Goal: Task Accomplishment & Management: Use online tool/utility

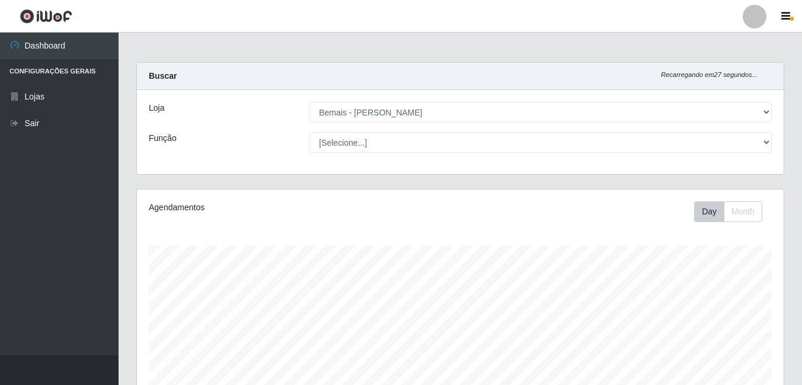
select select "230"
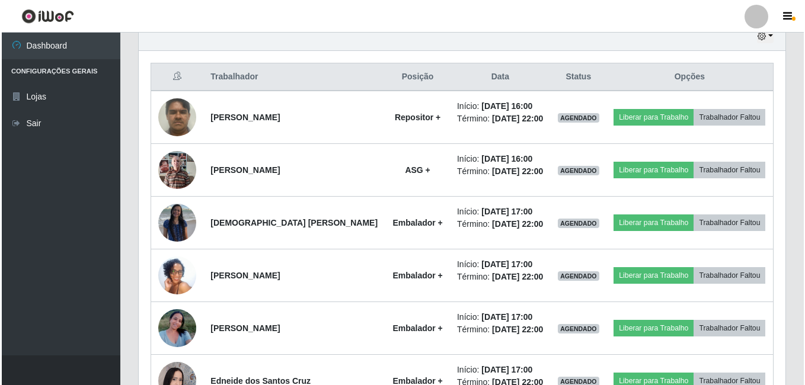
scroll to position [428, 0]
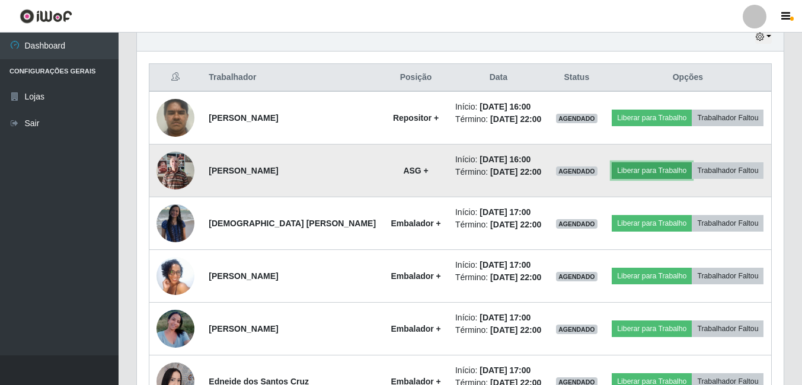
click at [625, 174] on button "Liberar para Trabalho" at bounding box center [651, 170] width 80 height 17
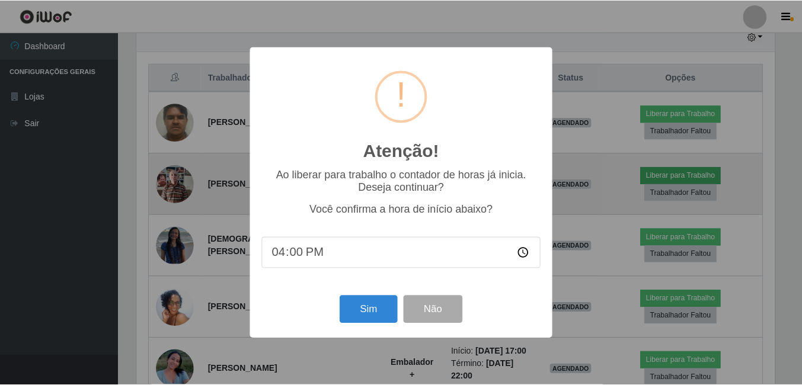
scroll to position [246, 640]
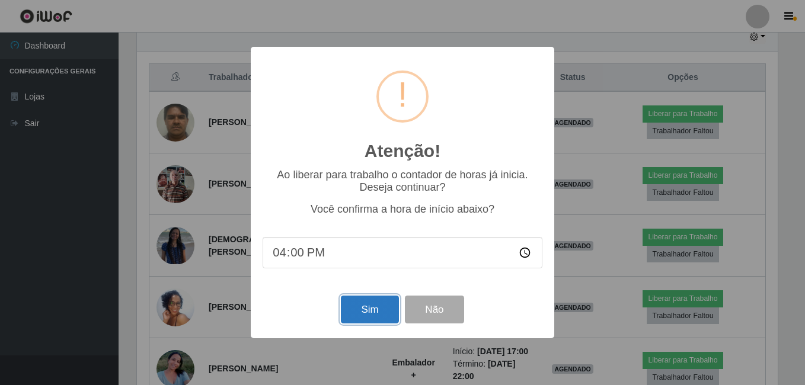
click at [371, 307] on button "Sim" at bounding box center [369, 310] width 57 height 28
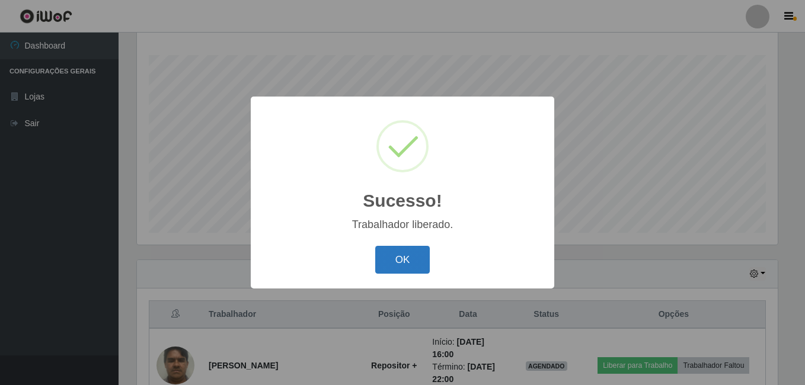
click at [386, 259] on button "OK" at bounding box center [402, 260] width 55 height 28
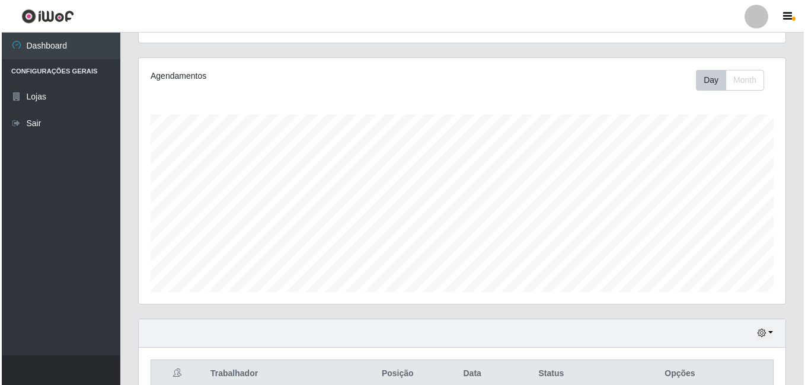
scroll to position [428, 0]
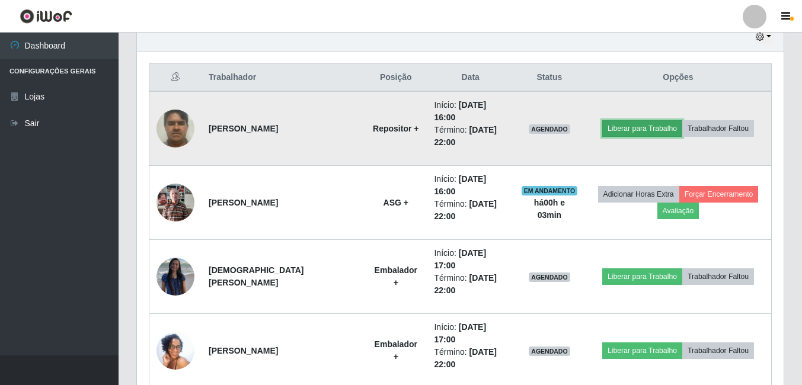
click at [622, 127] on button "Liberar para Trabalho" at bounding box center [642, 128] width 80 height 17
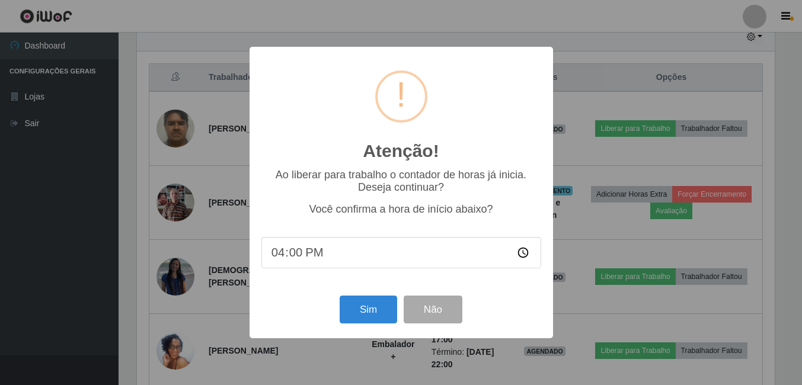
scroll to position [246, 640]
click at [373, 311] on button "Sim" at bounding box center [369, 310] width 57 height 28
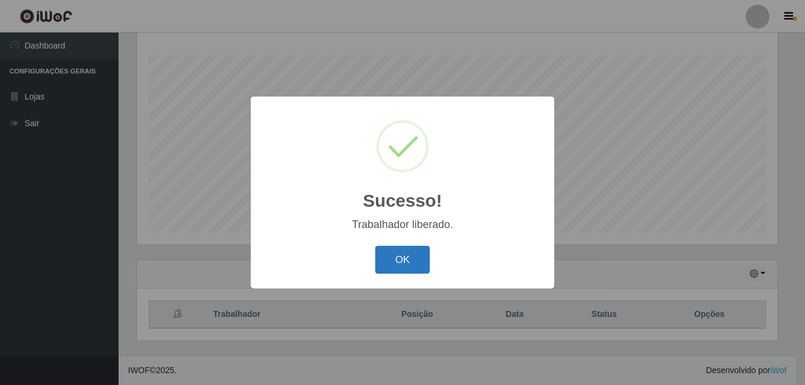
click at [392, 254] on button "OK" at bounding box center [402, 260] width 55 height 28
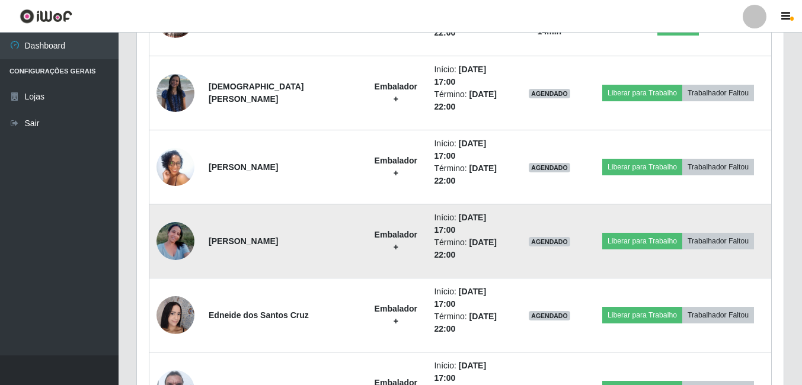
scroll to position [591, 0]
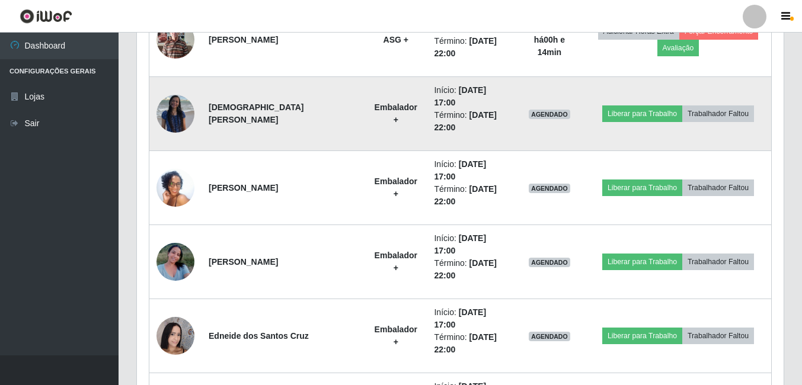
click at [178, 117] on img at bounding box center [175, 114] width 38 height 38
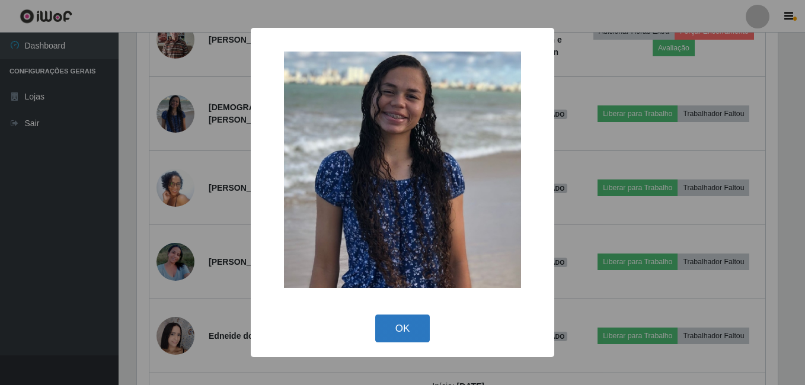
click at [402, 327] on button "OK" at bounding box center [402, 329] width 55 height 28
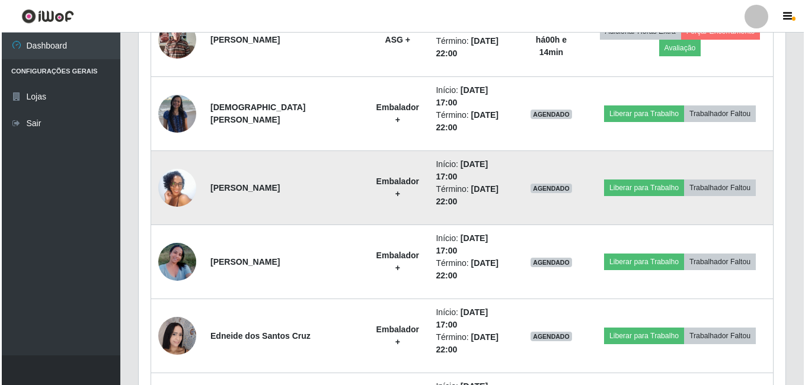
scroll to position [246, 646]
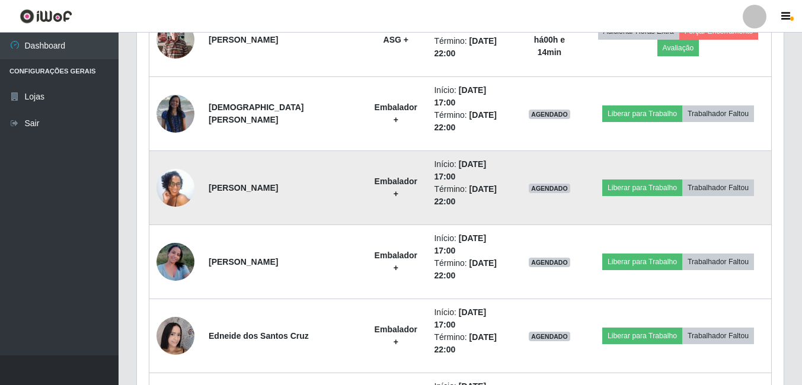
click at [171, 192] on img at bounding box center [175, 188] width 38 height 84
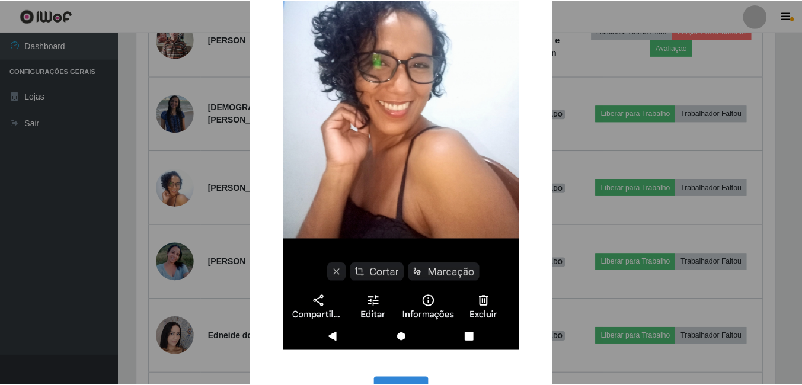
scroll to position [237, 0]
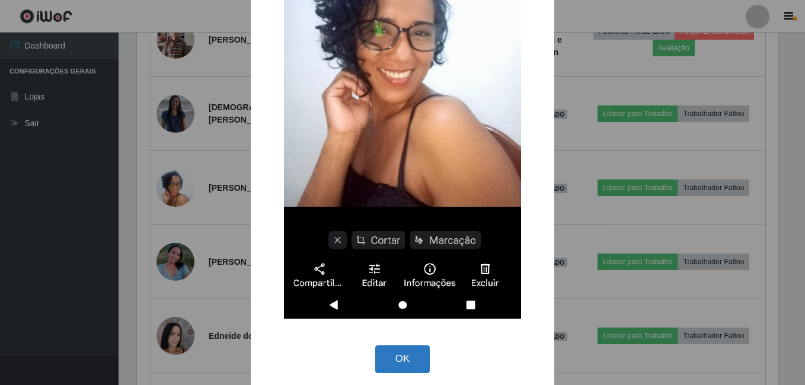
click at [386, 361] on button "OK" at bounding box center [402, 359] width 55 height 28
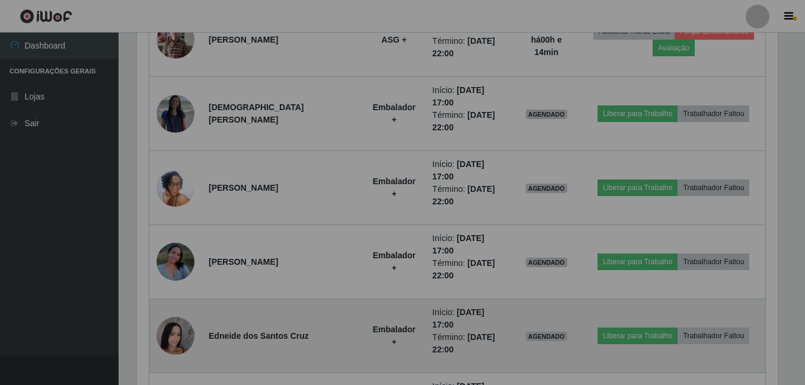
scroll to position [246, 646]
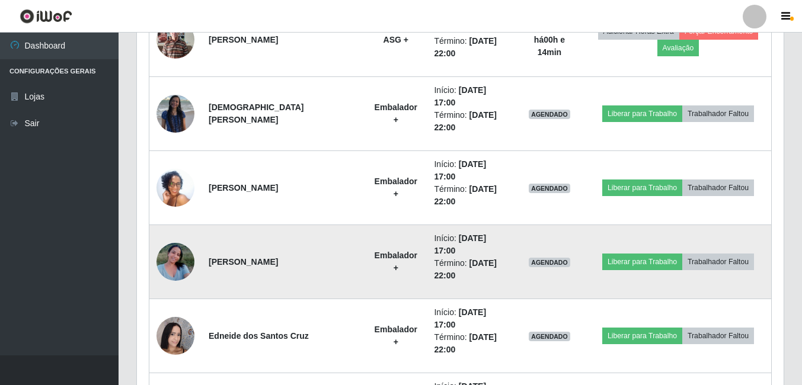
click at [171, 265] on img at bounding box center [175, 261] width 38 height 50
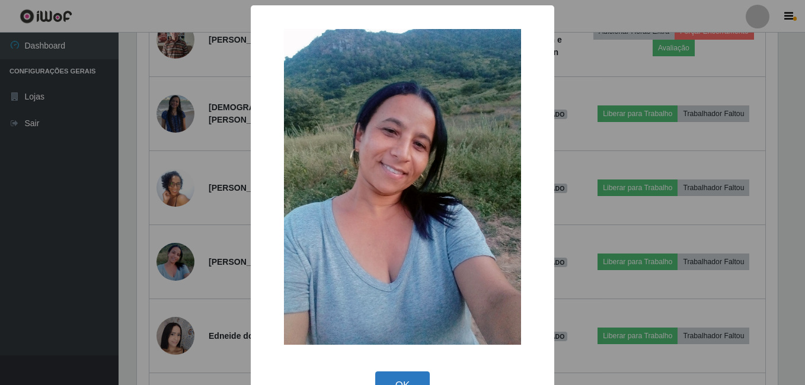
click at [392, 380] on button "OK" at bounding box center [402, 385] width 55 height 28
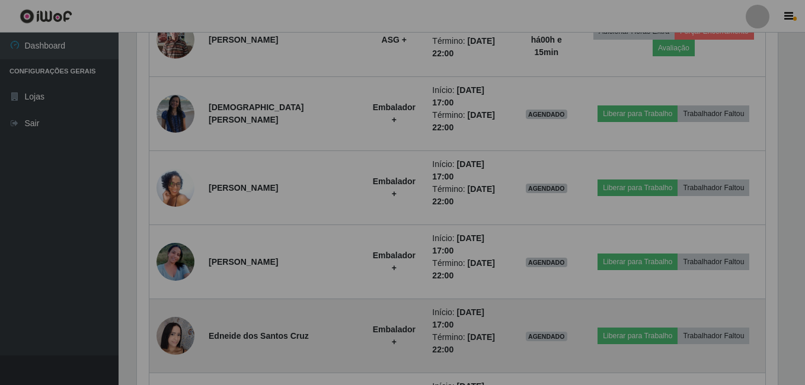
scroll to position [246, 646]
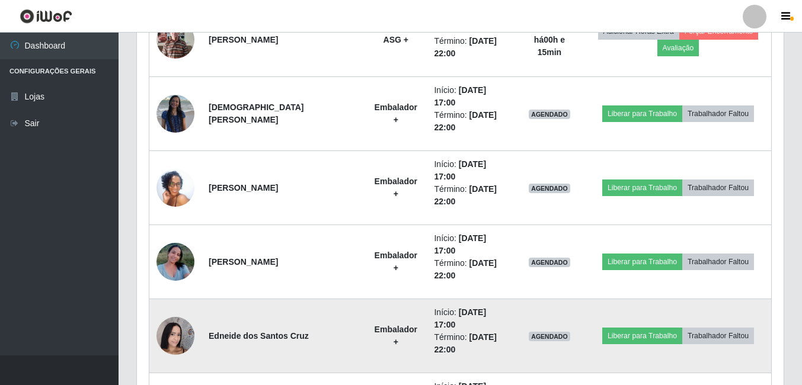
click at [171, 332] on img at bounding box center [175, 335] width 38 height 50
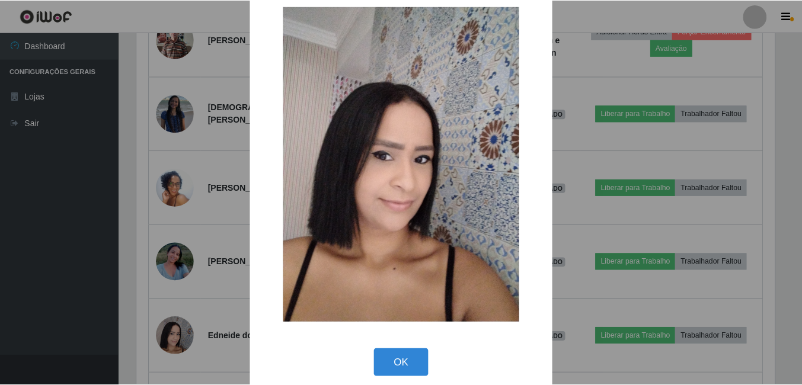
scroll to position [34, 0]
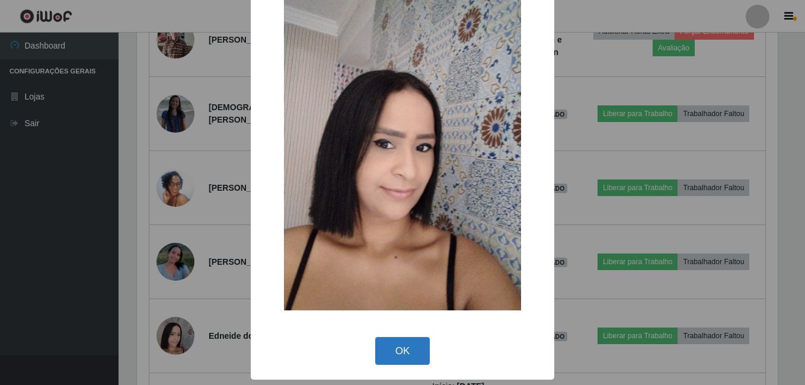
click at [407, 355] on button "OK" at bounding box center [402, 351] width 55 height 28
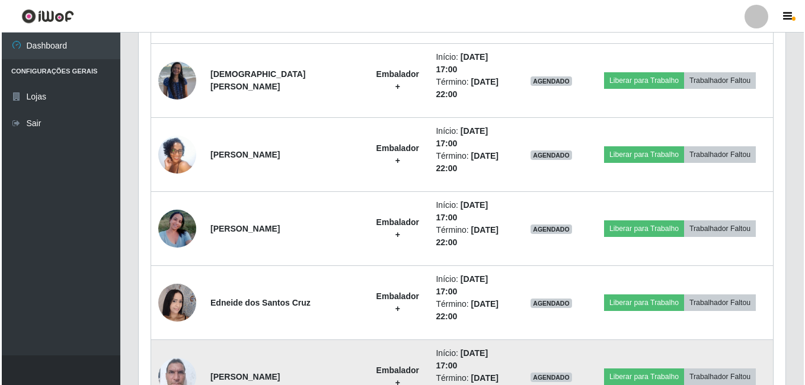
scroll to position [650, 0]
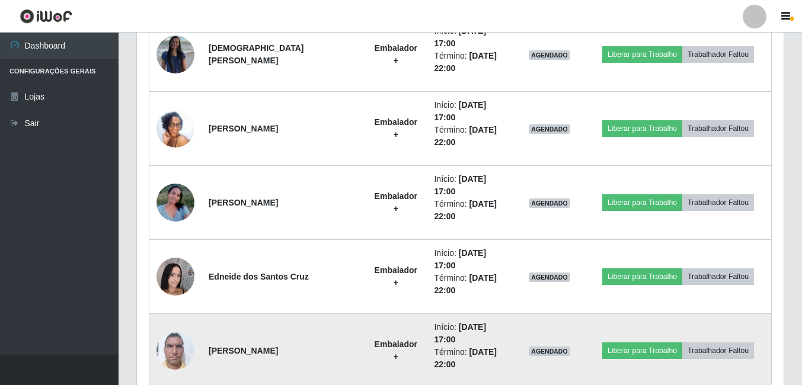
click at [172, 347] on img at bounding box center [175, 350] width 38 height 50
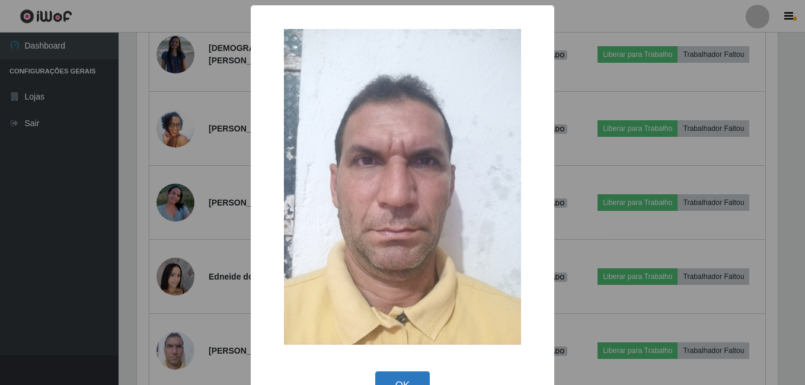
click at [408, 377] on button "OK" at bounding box center [402, 385] width 55 height 28
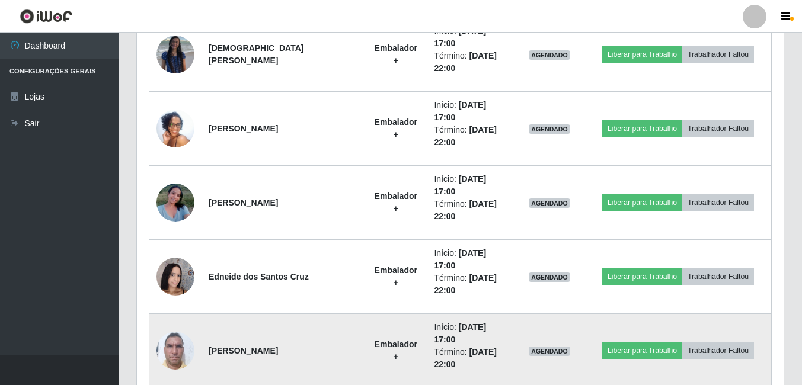
scroll to position [709, 0]
